Goal: Task Accomplishment & Management: Manage account settings

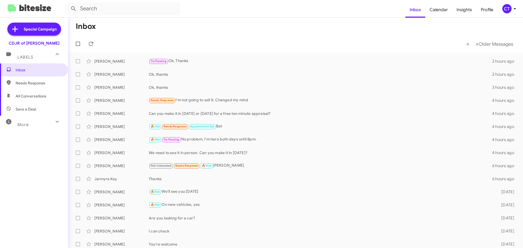
click at [513, 10] on icon at bounding box center [514, 8] width 7 height 7
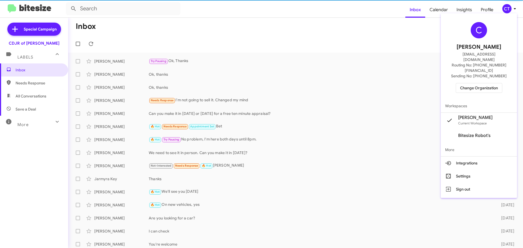
click at [481, 83] on span "Change Organization" at bounding box center [479, 87] width 38 height 9
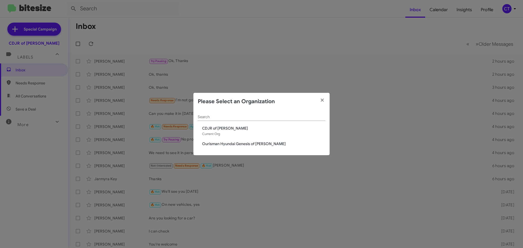
click at [210, 148] on div "Search CDJR of Bowie Current Org Ourisman Hyundai Genesis of Bowie" at bounding box center [261, 132] width 136 height 45
click at [209, 145] on span "Ourisman Hyundai Genesis of Bowie" at bounding box center [263, 143] width 123 height 5
